Goal: Transaction & Acquisition: Purchase product/service

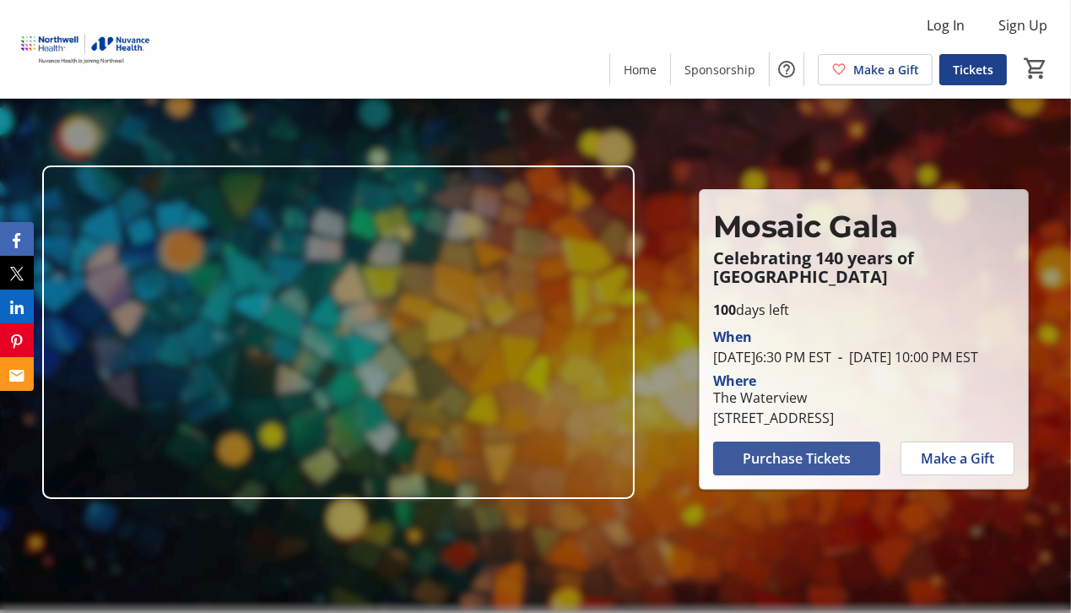
click at [764, 464] on span "Purchase Tickets" at bounding box center [797, 458] width 108 height 20
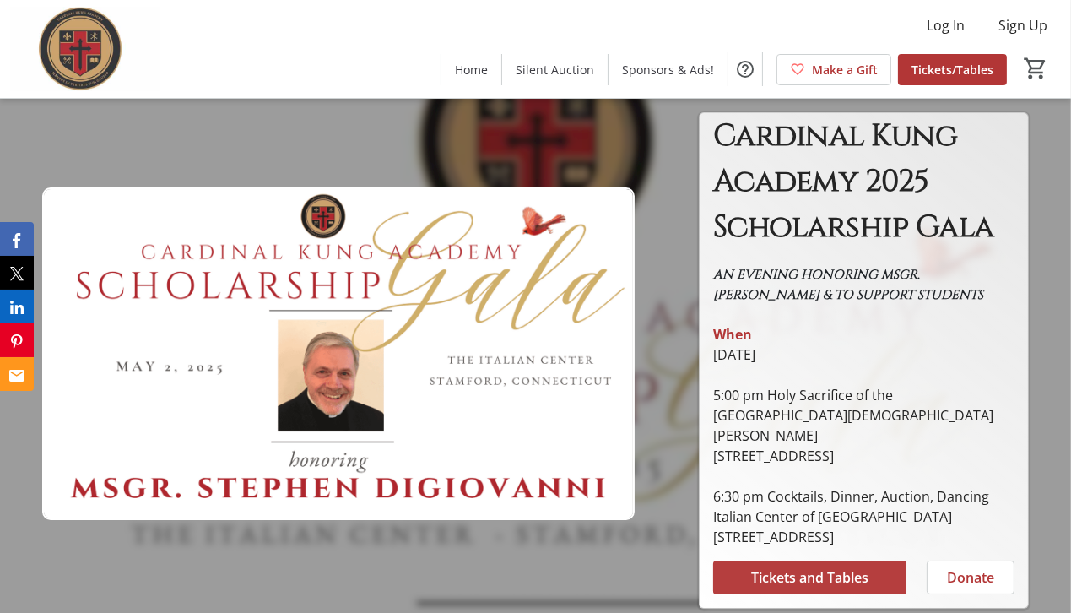
click at [774, 567] on span "Tickets and Tables" at bounding box center [809, 577] width 117 height 20
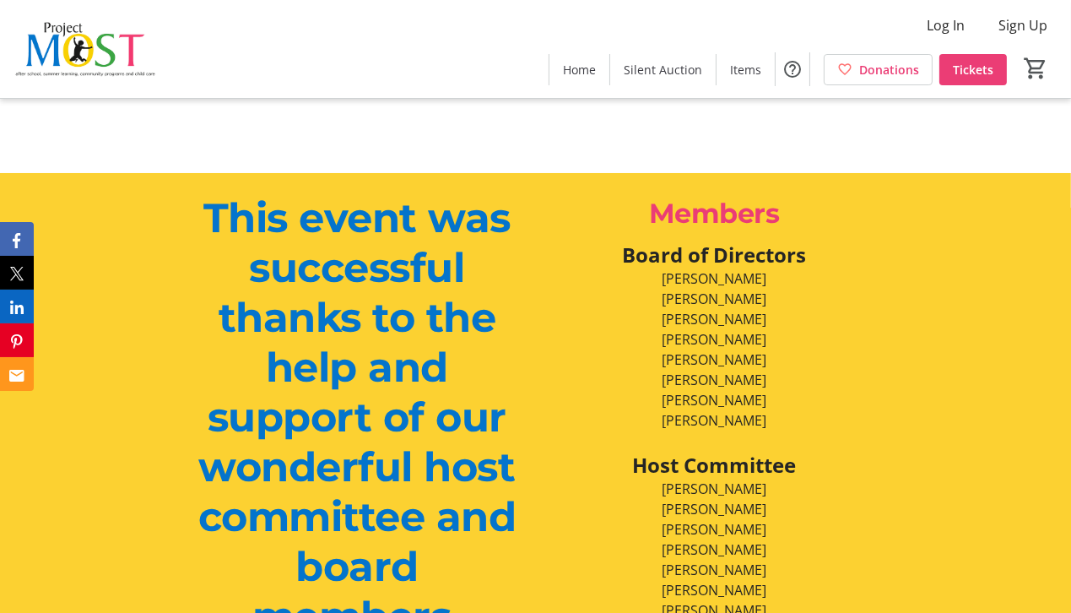
scroll to position [7731, 0]
